Goal: Manage account settings

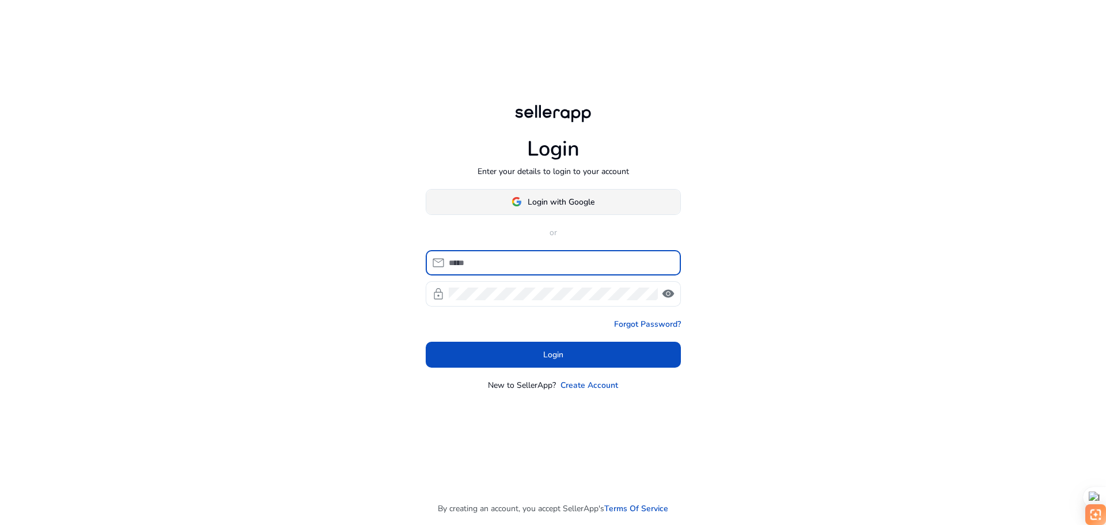
click at [631, 199] on span at bounding box center [553, 202] width 254 height 28
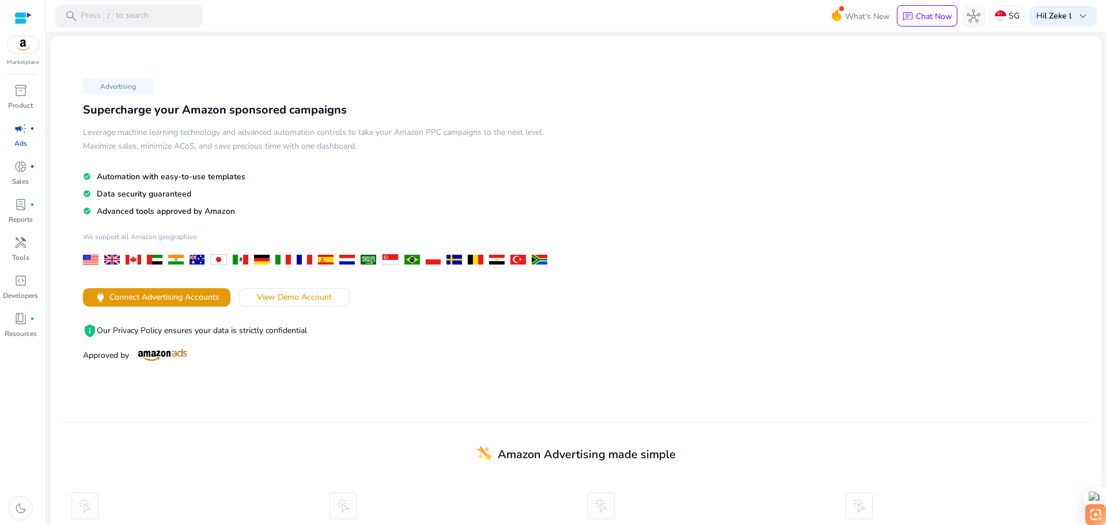
click at [24, 57] on div "Marketplace" at bounding box center [22, 33] width 45 height 67
click at [25, 40] on img at bounding box center [22, 44] width 31 height 17
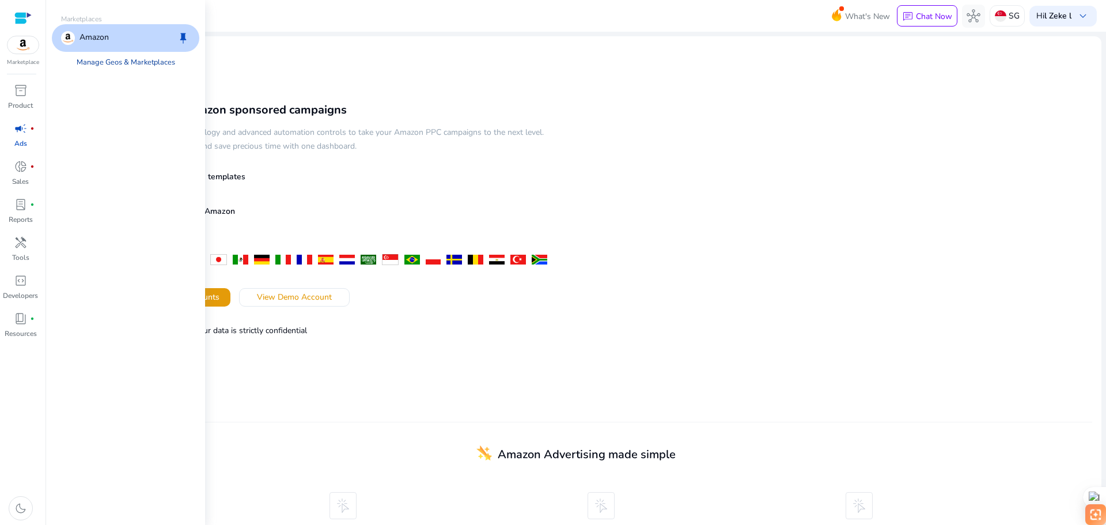
click at [122, 60] on link "Manage Geos & Marketplaces" at bounding box center [125, 62] width 117 height 21
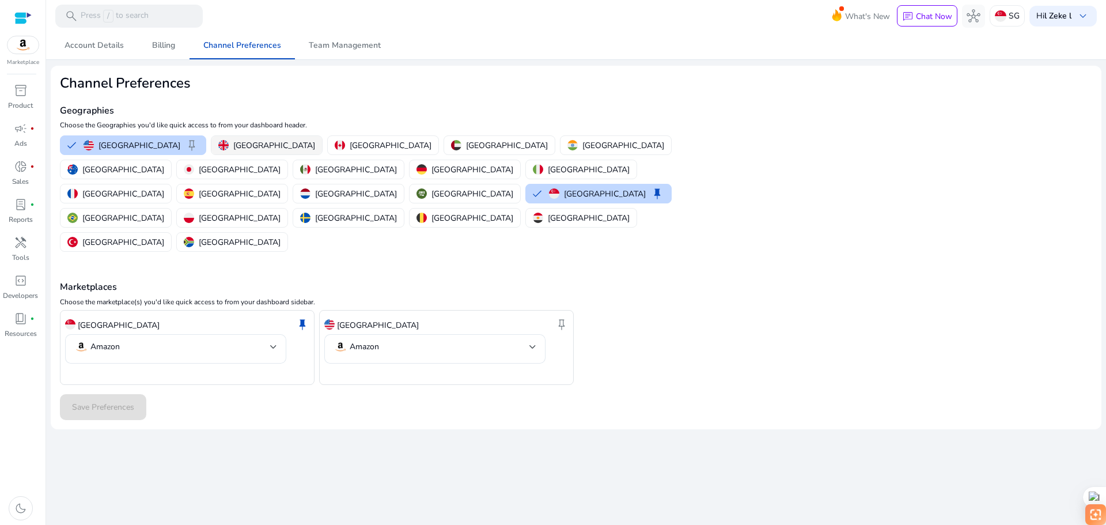
click at [256, 139] on p "[GEOGRAPHIC_DATA]" at bounding box center [274, 145] width 82 height 12
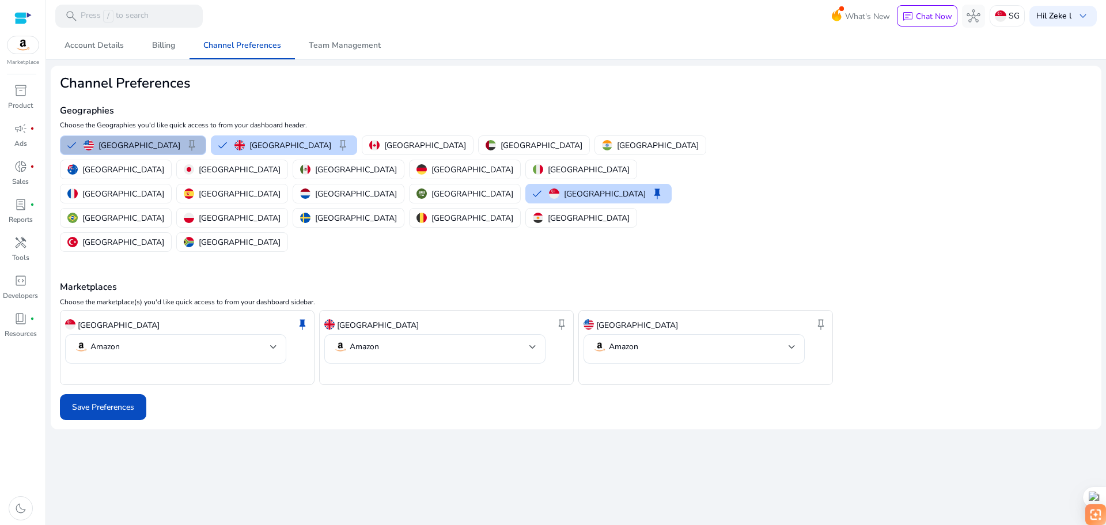
click at [304, 141] on div "[GEOGRAPHIC_DATA] keep [GEOGRAPHIC_DATA] keep [GEOGRAPHIC_DATA] [GEOGRAPHIC_DAT…" at bounding box center [401, 193] width 693 height 121
click at [384, 141] on p "[GEOGRAPHIC_DATA]" at bounding box center [425, 145] width 82 height 12
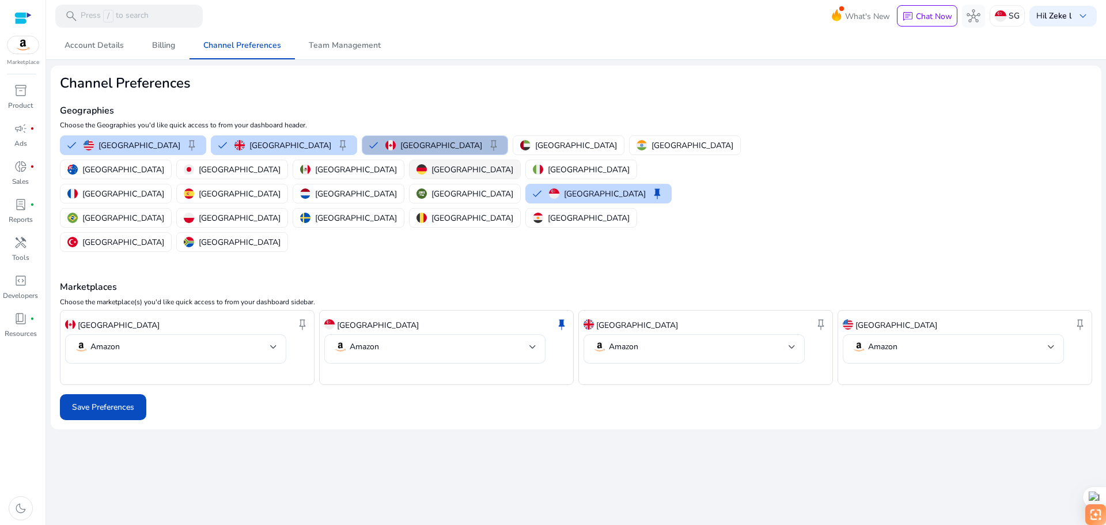
click at [431, 169] on p "[GEOGRAPHIC_DATA]" at bounding box center [472, 170] width 82 height 12
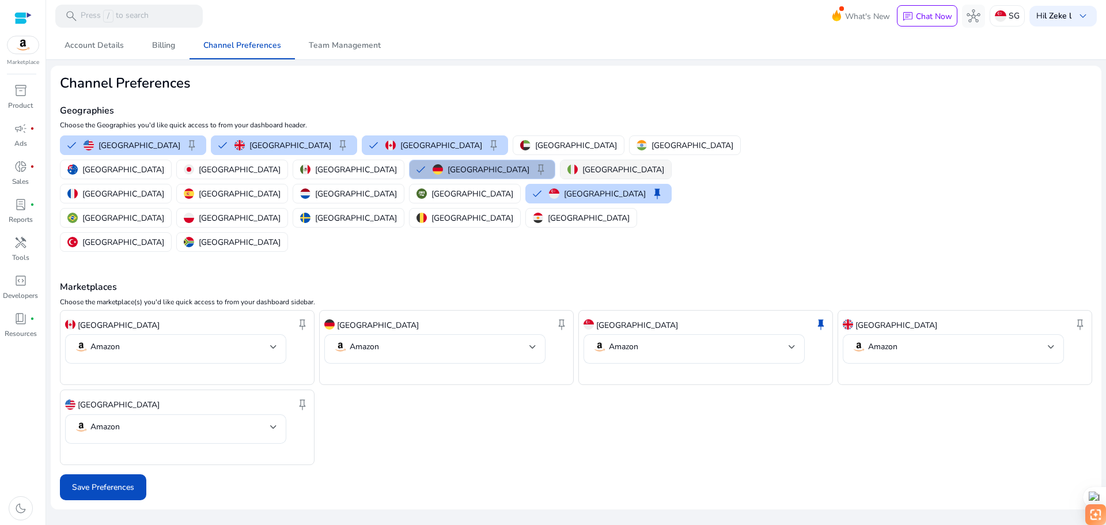
drag, startPoint x: 185, startPoint y: 170, endPoint x: 178, endPoint y: 176, distance: 8.6
click at [582, 170] on p "[GEOGRAPHIC_DATA]" at bounding box center [623, 170] width 82 height 12
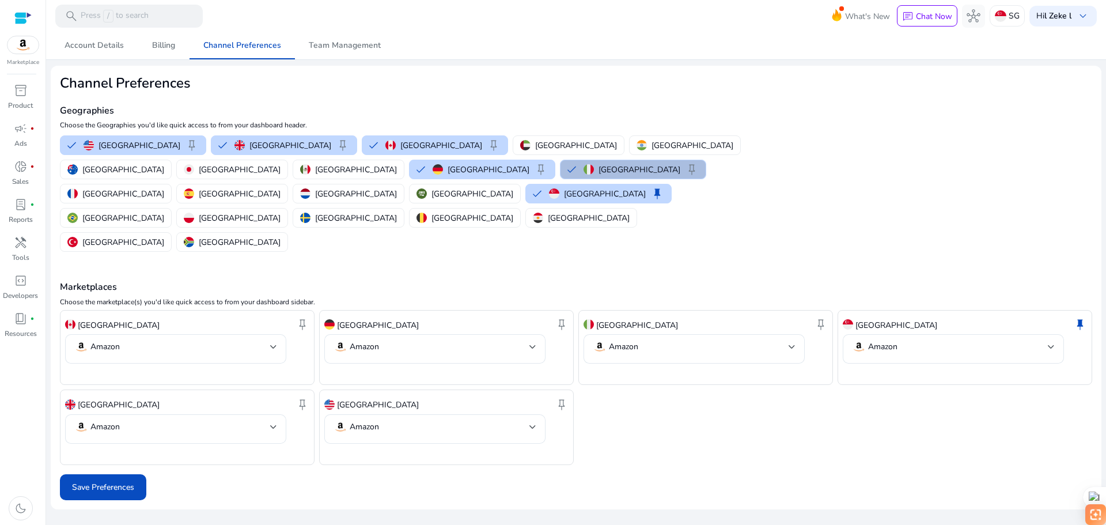
click at [113, 204] on div "[GEOGRAPHIC_DATA] keep [GEOGRAPHIC_DATA] keep [GEOGRAPHIC_DATA] keep [GEOGRAPHI…" at bounding box center [401, 193] width 693 height 121
click at [293, 208] on button "[GEOGRAPHIC_DATA]" at bounding box center [348, 217] width 111 height 18
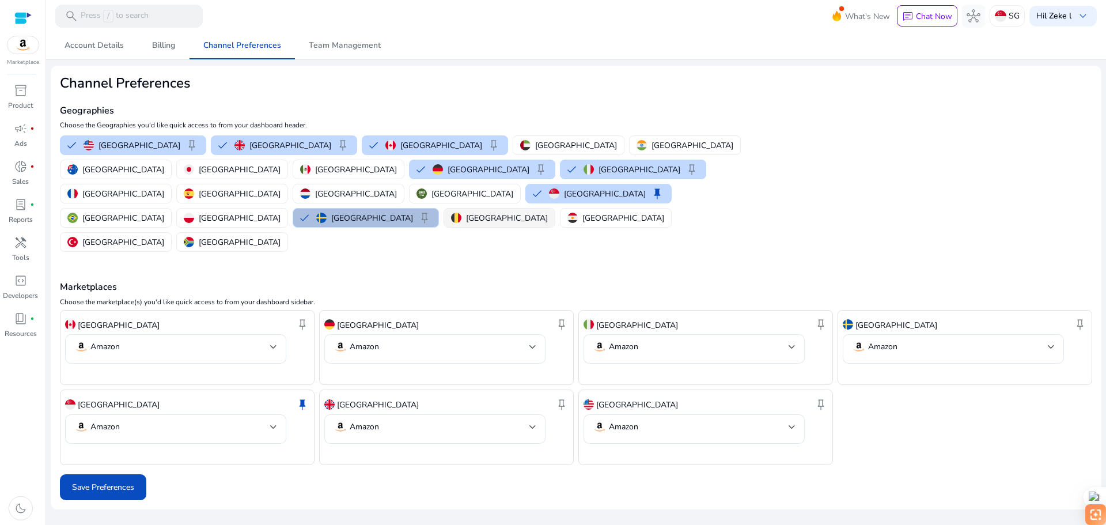
click at [451, 212] on div "[GEOGRAPHIC_DATA]" at bounding box center [499, 218] width 97 height 12
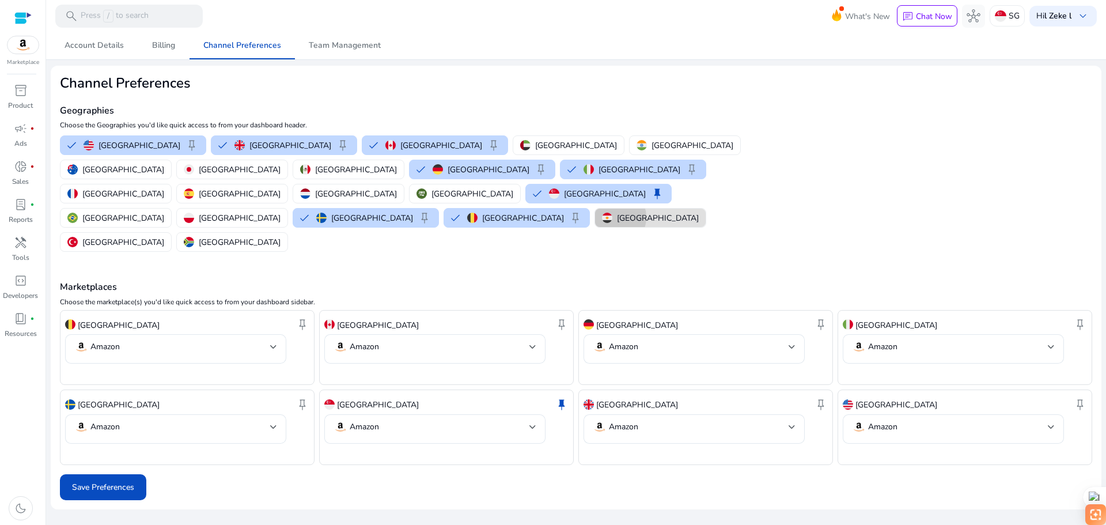
click at [602, 212] on div "[GEOGRAPHIC_DATA]" at bounding box center [650, 218] width 97 height 12
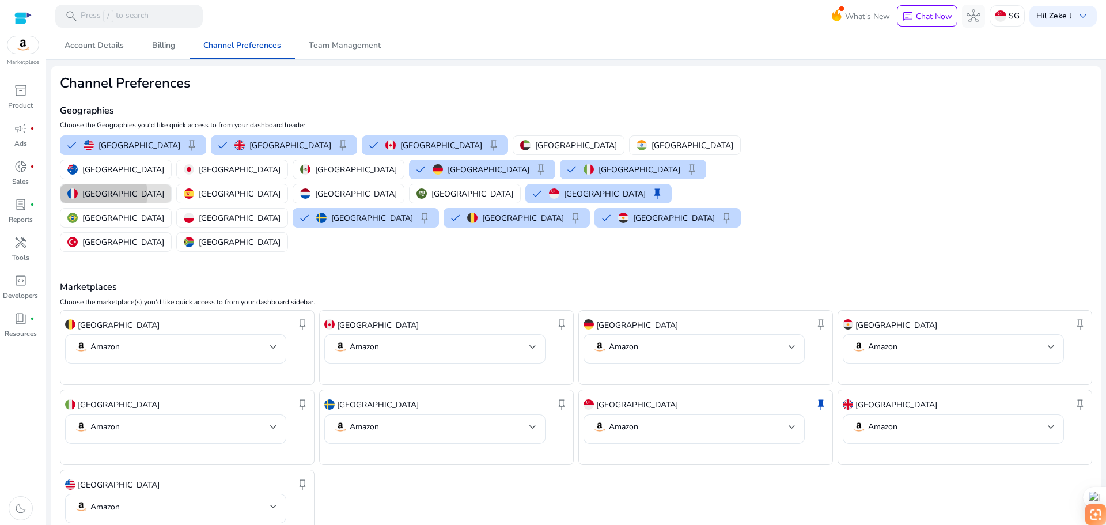
click at [164, 188] on p "[GEOGRAPHIC_DATA]" at bounding box center [123, 194] width 82 height 12
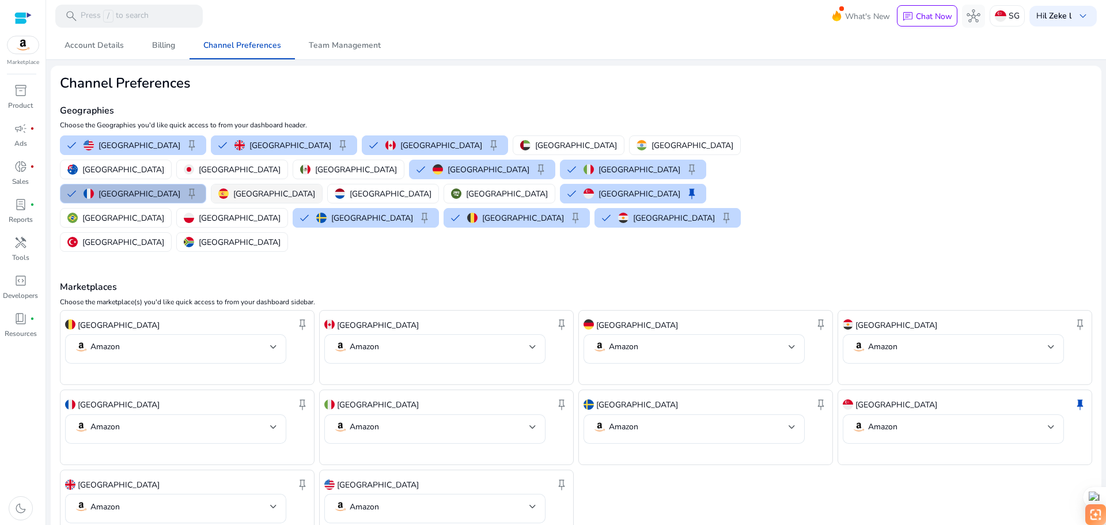
click at [322, 184] on button "[GEOGRAPHIC_DATA]" at bounding box center [266, 193] width 111 height 18
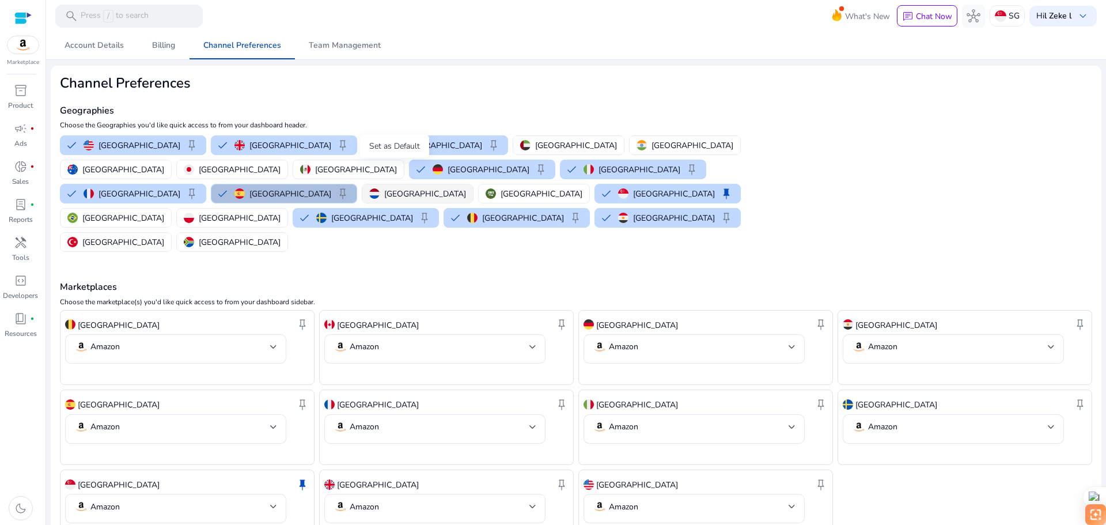
click at [379, 188] on img "button" at bounding box center [374, 193] width 10 height 10
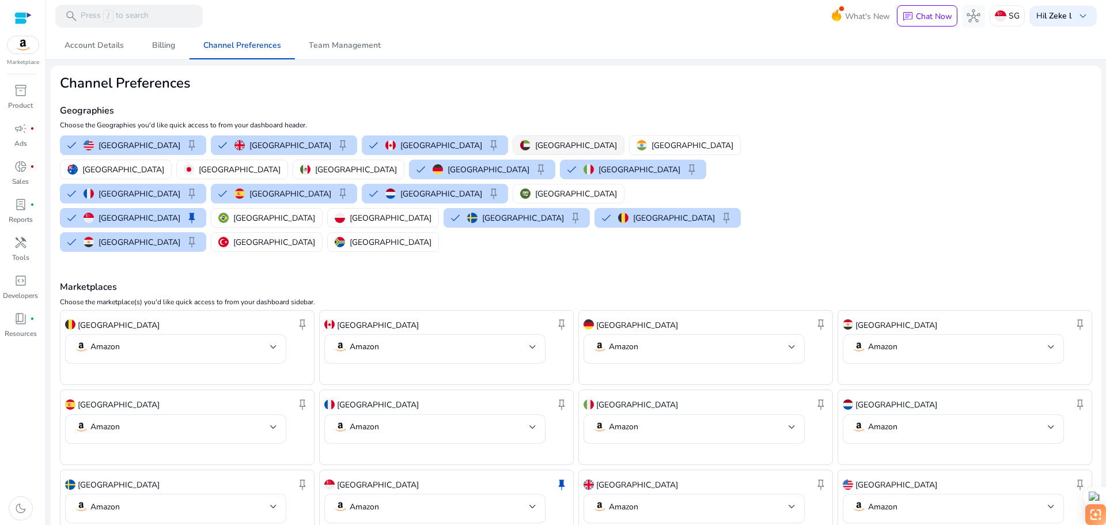
drag, startPoint x: 455, startPoint y: 131, endPoint x: 487, endPoint y: 147, distance: 36.3
click at [460, 131] on div "Geographies Choose the Geographies you'd like quick access to from your dashboa…" at bounding box center [404, 173] width 688 height 162
click at [535, 143] on p "[GEOGRAPHIC_DATA]" at bounding box center [576, 145] width 82 height 12
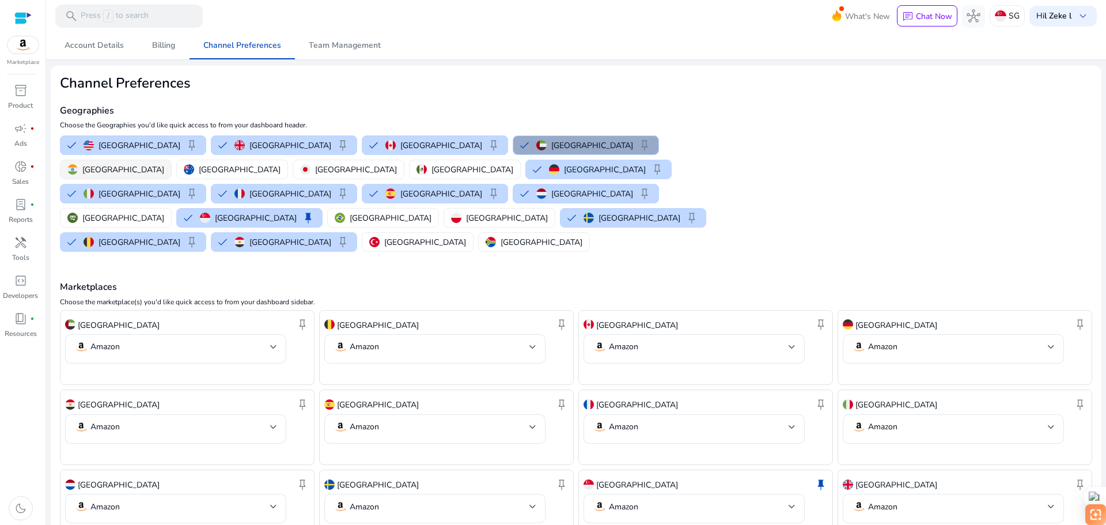
click at [164, 164] on p "[GEOGRAPHIC_DATA]" at bounding box center [123, 170] width 82 height 12
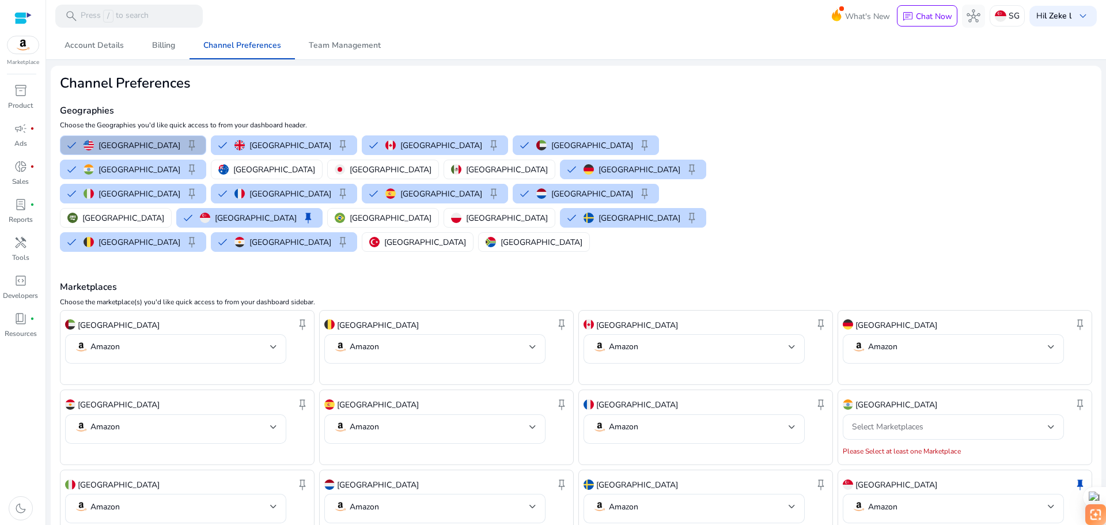
click at [717, 142] on div "[GEOGRAPHIC_DATA] keep [GEOGRAPHIC_DATA] keep [GEOGRAPHIC_DATA] keep [GEOGRAPHI…" at bounding box center [401, 193] width 693 height 121
click at [322, 160] on button "[GEOGRAPHIC_DATA]" at bounding box center [266, 169] width 111 height 18
